Goal: Find specific page/section

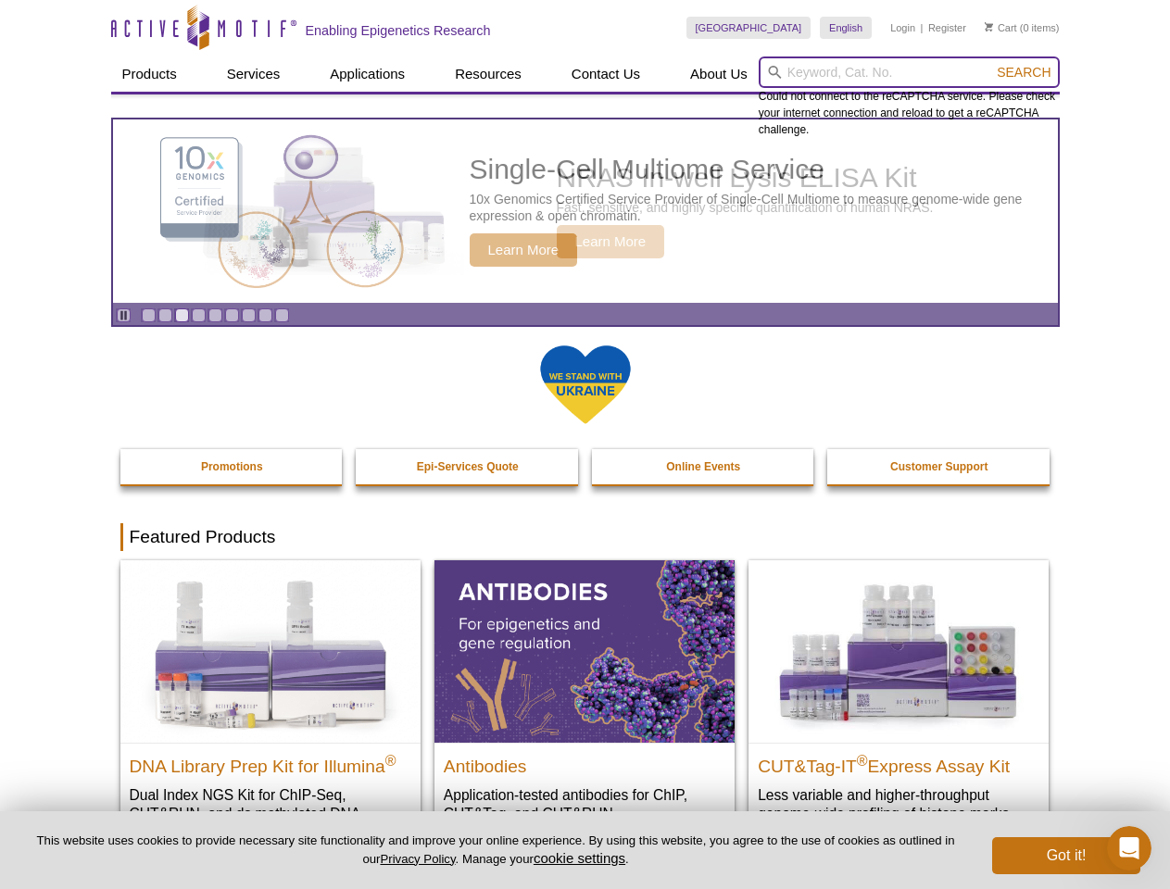
click at [909, 72] on input "search" at bounding box center [909, 72] width 301 height 31
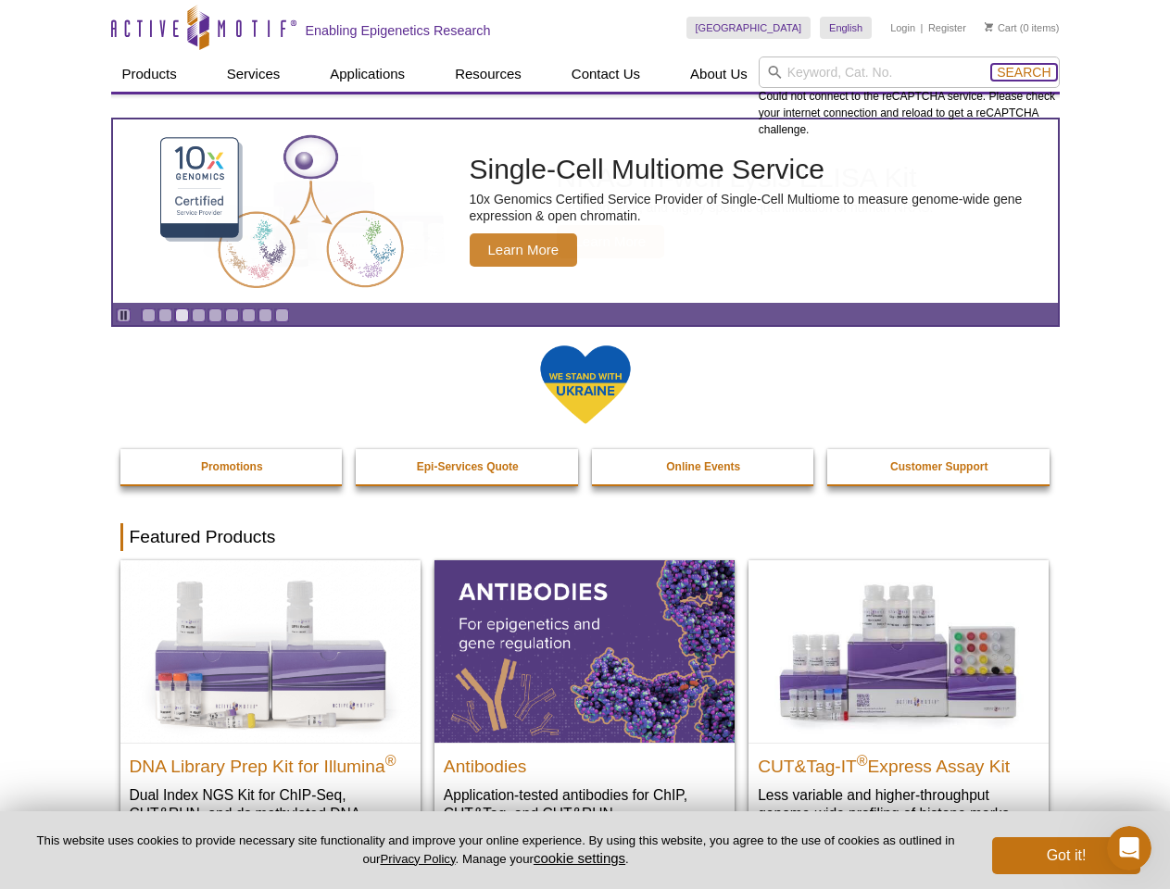
click at [1024, 72] on span "Search" at bounding box center [1024, 72] width 54 height 15
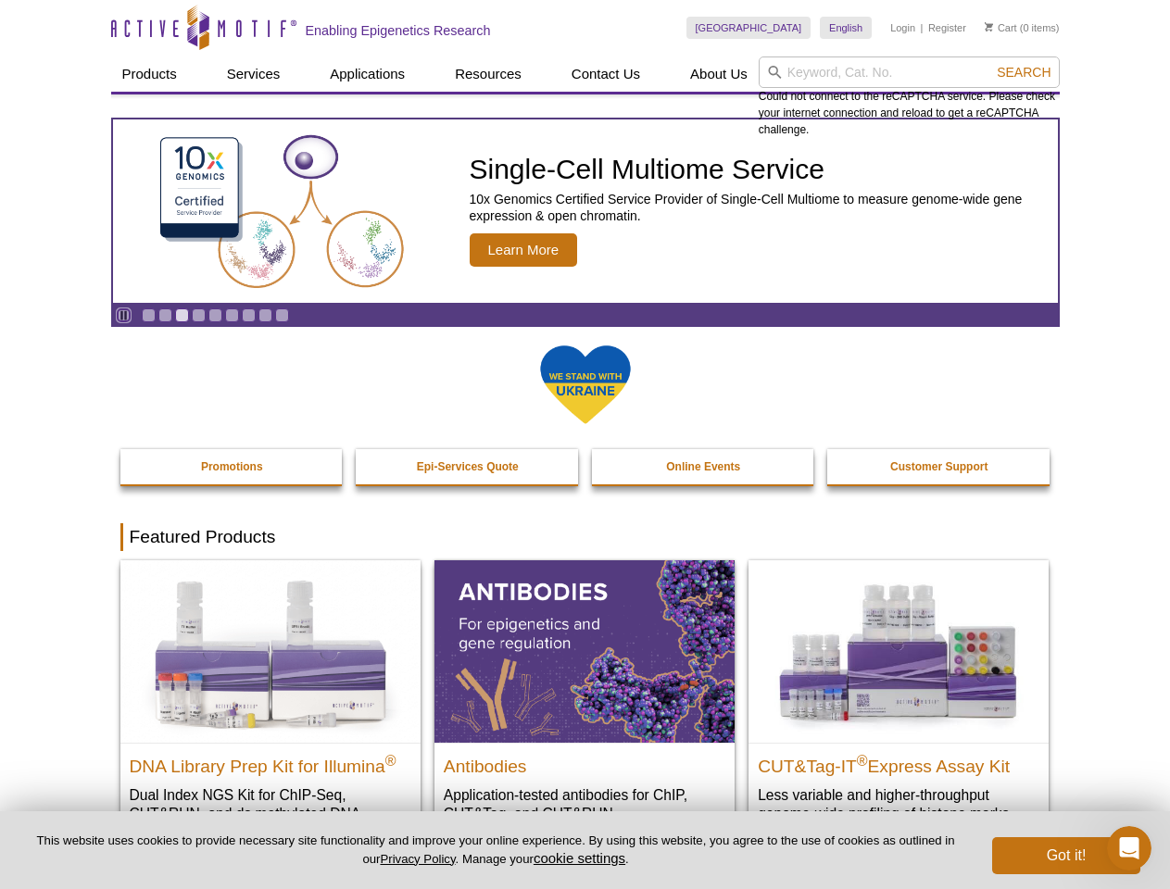
click at [123, 315] on icon "Pause" at bounding box center [124, 315] width 12 height 12
click at [148, 315] on link "Go to slide 1" at bounding box center [149, 316] width 14 height 14
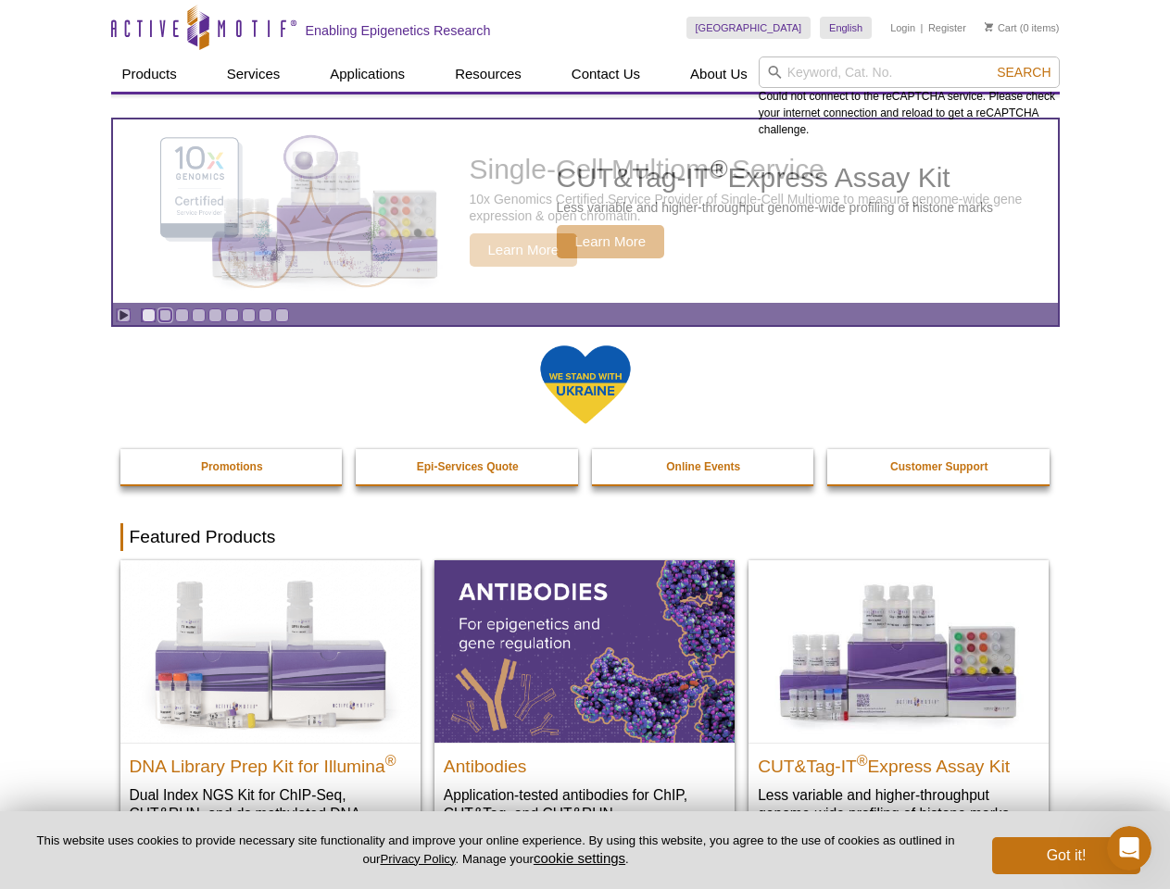
click at [165, 315] on link "Go to slide 2" at bounding box center [165, 316] width 14 height 14
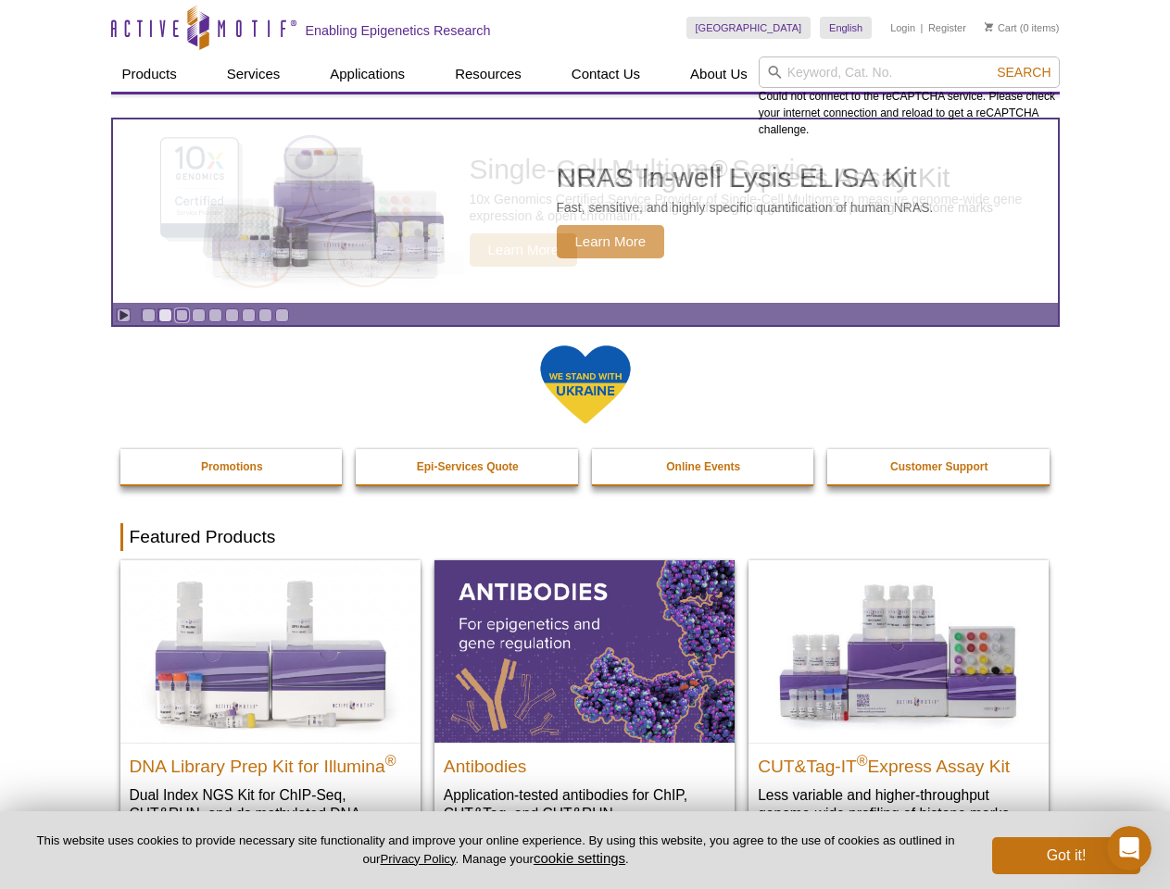
click at [182, 315] on link "Go to slide 3" at bounding box center [182, 316] width 14 height 14
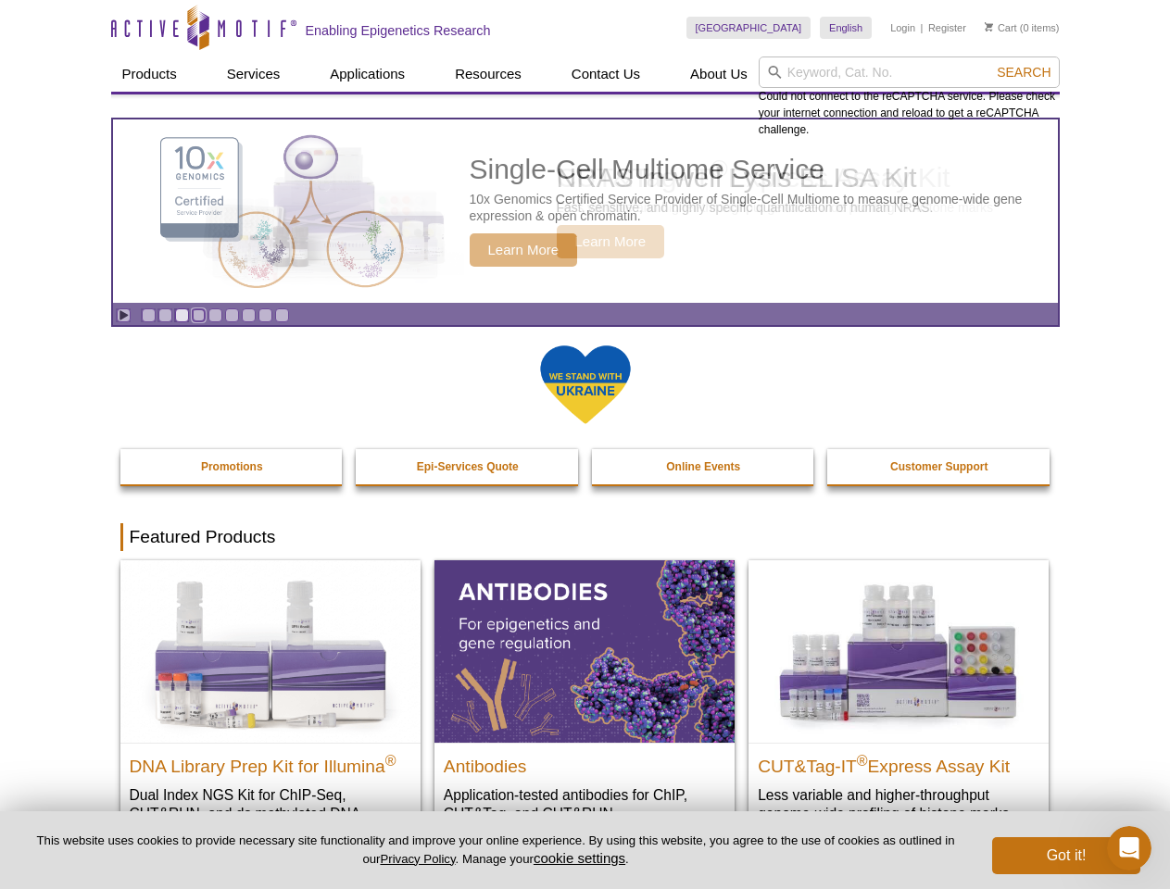
click at [198, 315] on link "Go to slide 4" at bounding box center [199, 316] width 14 height 14
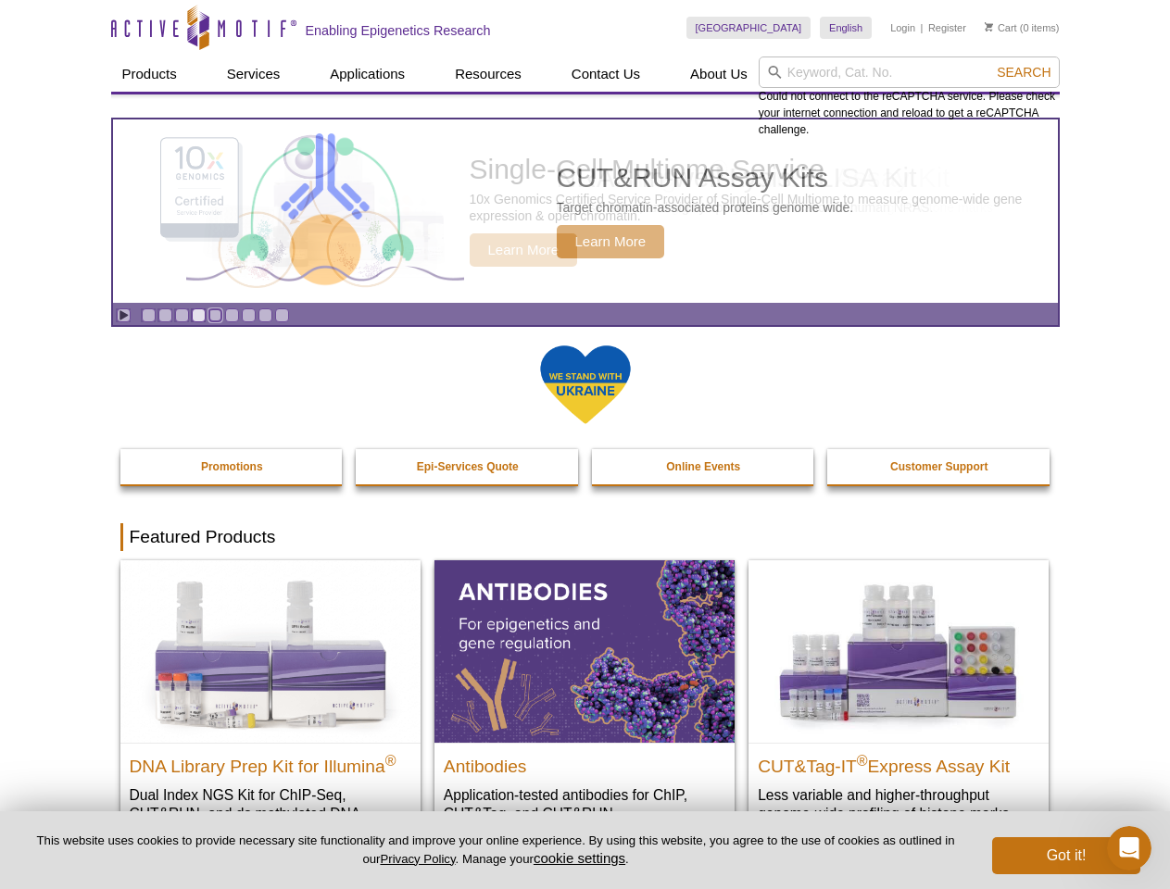
click at [215, 315] on link "Go to slide 5" at bounding box center [215, 316] width 14 height 14
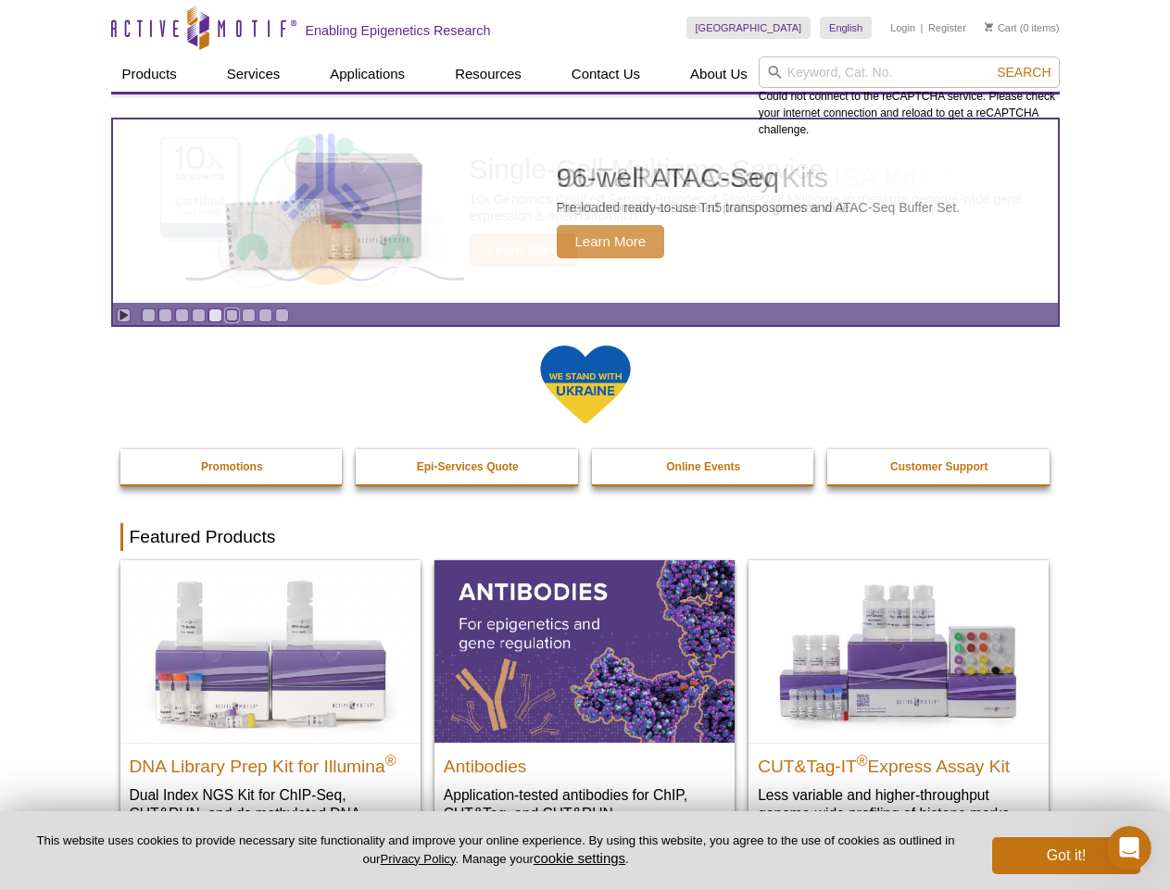
click at [232, 315] on link "Go to slide 6" at bounding box center [232, 316] width 14 height 14
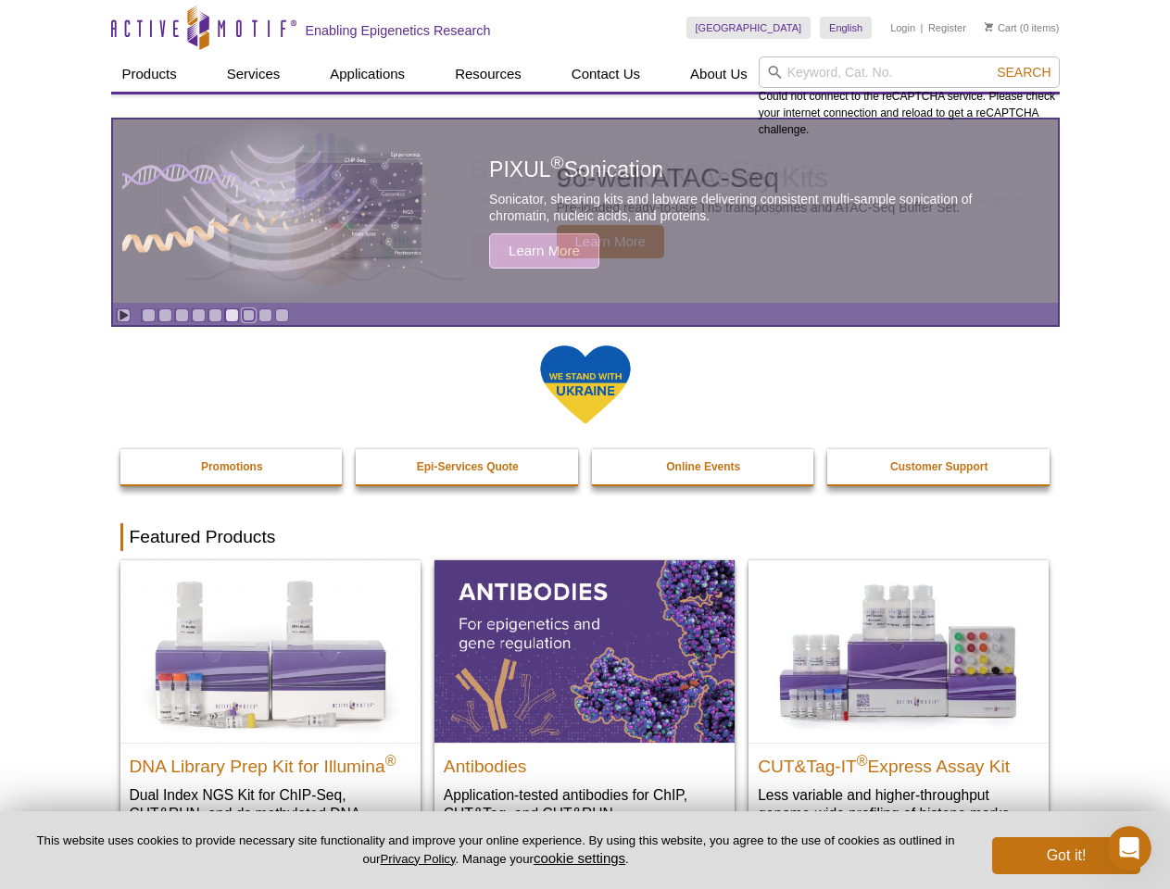
click at [248, 315] on link "Go to slide 7" at bounding box center [249, 316] width 14 height 14
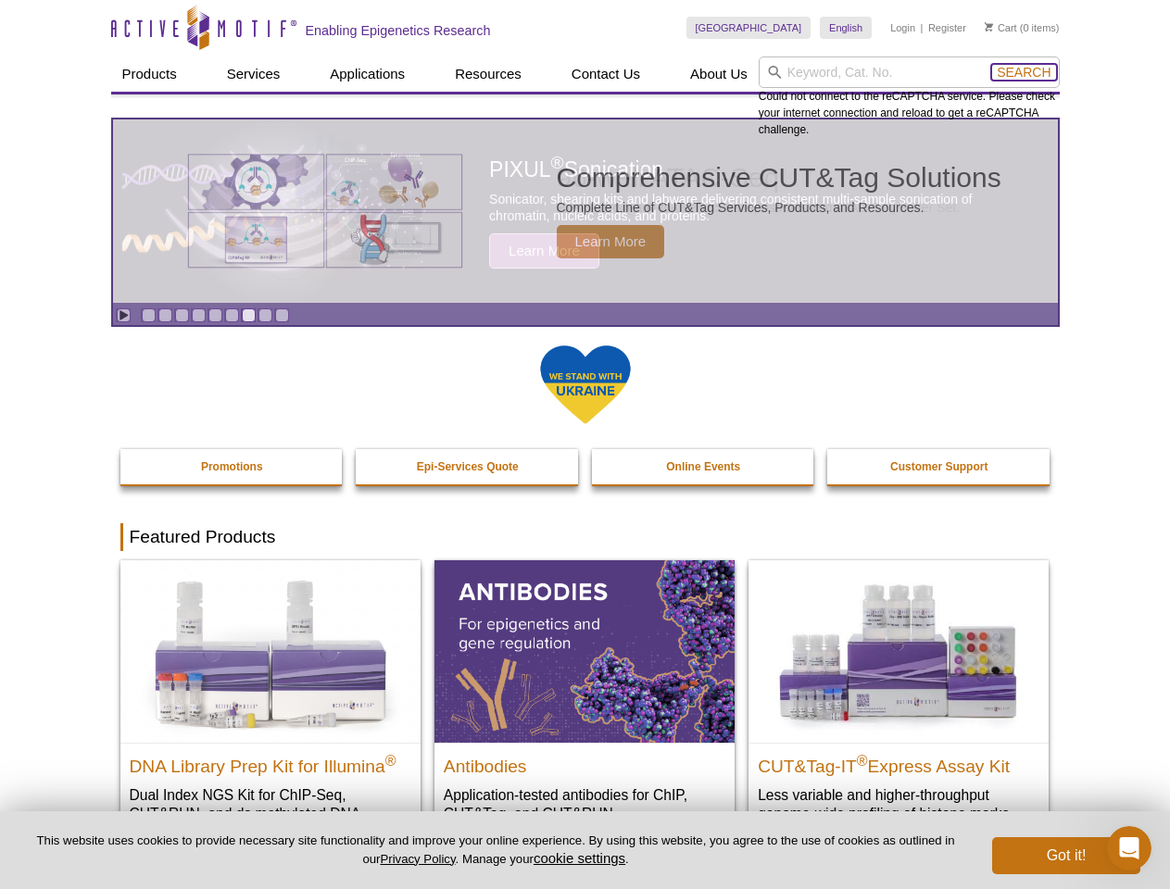
click at [1024, 72] on span "Search" at bounding box center [1024, 72] width 54 height 15
